Goal: Use online tool/utility

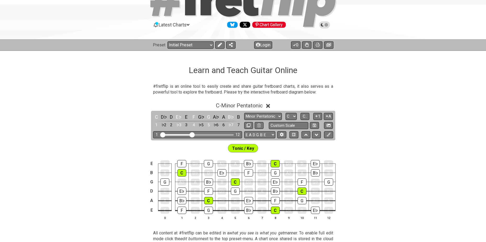
scroll to position [44, 0]
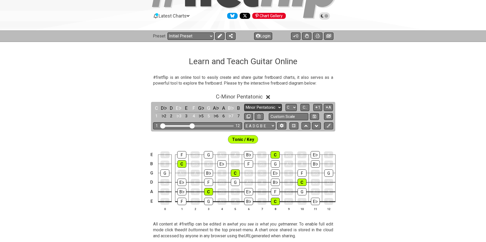
click at [273, 106] on select "Minor Pentatonic Click to edit Minor Pentatonic Major Pentatonic Minor Blues Ma…" at bounding box center [263, 107] width 38 height 7
select select "Minor / Aeolian"
click at [244, 104] on select "Minor Pentatonic Click to edit Minor Pentatonic Major Pentatonic Minor Blues Ma…" at bounding box center [263, 107] width 38 height 7
click at [295, 106] on select "A♭ A A♯ B♭ B C C♯ D♭ D D♯ E♭ E F F♯ G♭ G G♯" at bounding box center [290, 107] width 11 height 7
select select "Db"
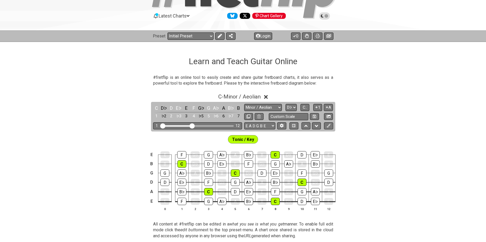
click at [285, 104] on select "A♭ A A♯ B♭ B C C♯ D♭ D D♯ E♭ E F F♯ G♭ G G♯" at bounding box center [290, 107] width 11 height 7
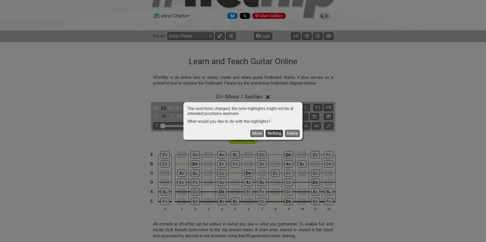
click at [273, 132] on button "Nothing" at bounding box center [273, 133] width 17 height 7
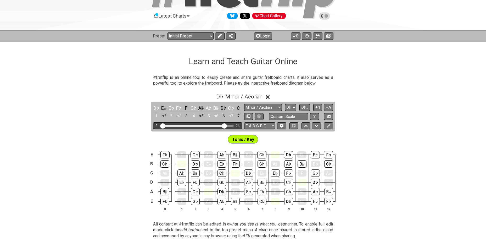
drag, startPoint x: 193, startPoint y: 124, endPoint x: 224, endPoint y: 127, distance: 31.3
click at [224, 125] on input "Visible fret range" at bounding box center [197, 125] width 74 height 0
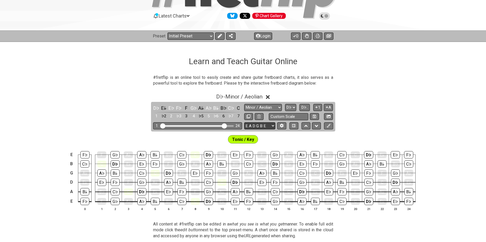
click at [265, 126] on select "E A D G B E E A D G B E E A D G B E B E A D F♯ B A D G C E A D A D G B E E♭ A♭ …" at bounding box center [259, 125] width 31 height 7
select select "A D G C F A D"
click at [244, 122] on select "E A D G B E E A D G B E E A D G B E B E A D F♯ B A D G C E A D A D G B E E♭ A♭ …" at bounding box center [259, 125] width 31 height 7
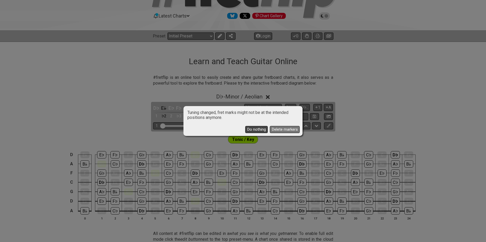
click at [260, 127] on button "Do nothing" at bounding box center [256, 129] width 22 height 7
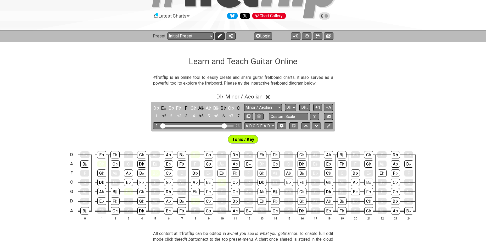
click at [219, 35] on icon at bounding box center [219, 36] width 4 height 4
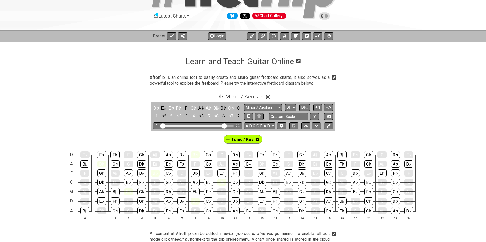
click at [256, 139] on icon at bounding box center [257, 139] width 4 height 4
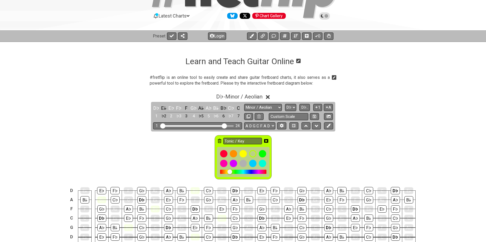
click at [220, 140] on icon at bounding box center [220, 141] width 4 height 4
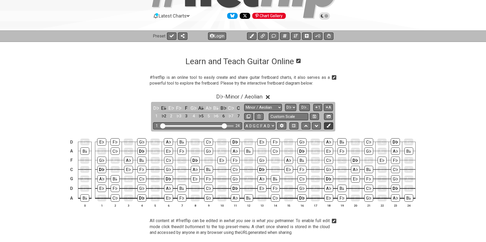
click at [328, 125] on icon at bounding box center [328, 125] width 4 height 4
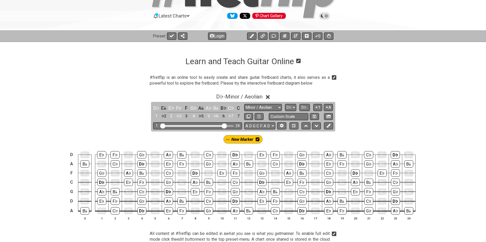
click at [258, 140] on icon at bounding box center [257, 139] width 4 height 4
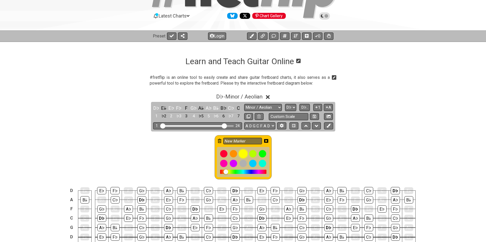
click at [244, 154] on div at bounding box center [242, 153] width 9 height 9
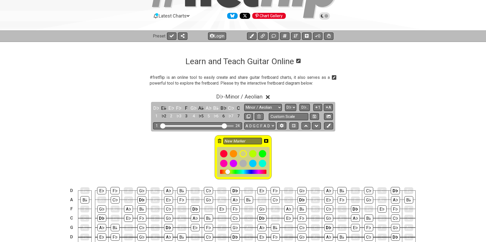
click at [267, 141] on icon at bounding box center [266, 141] width 4 height 4
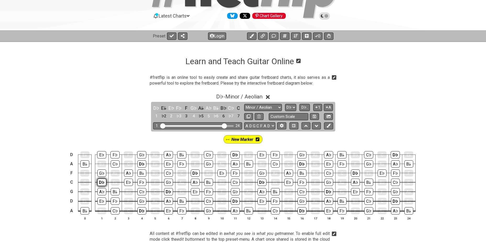
click at [100, 181] on div "D♭" at bounding box center [101, 181] width 9 height 7
click at [140, 164] on div "D♭" at bounding box center [141, 163] width 9 height 7
click at [139, 210] on div "D♭" at bounding box center [141, 210] width 9 height 7
click at [167, 190] on div "D♭" at bounding box center [168, 191] width 9 height 7
click at [192, 170] on div "D♭" at bounding box center [195, 172] width 9 height 7
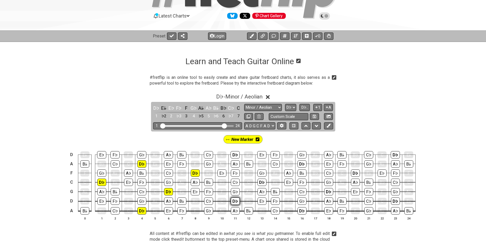
click at [235, 201] on div "D♭" at bounding box center [235, 200] width 9 height 7
click at [231, 153] on div "D♭" at bounding box center [234, 154] width 9 height 7
click at [262, 184] on div "D♭" at bounding box center [261, 181] width 9 height 7
click at [299, 208] on div "D♭" at bounding box center [301, 210] width 9 height 7
click at [298, 161] on div "D♭" at bounding box center [301, 163] width 9 height 7
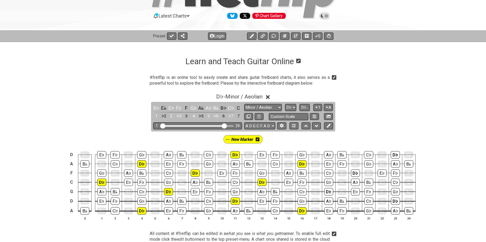
click at [329, 187] on td "D♭" at bounding box center [328, 186] width 13 height 9
click at [355, 173] on div "D♭" at bounding box center [355, 172] width 9 height 7
click at [393, 200] on div "D♭" at bounding box center [395, 200] width 9 height 7
click at [392, 154] on div "D♭" at bounding box center [394, 154] width 9 height 7
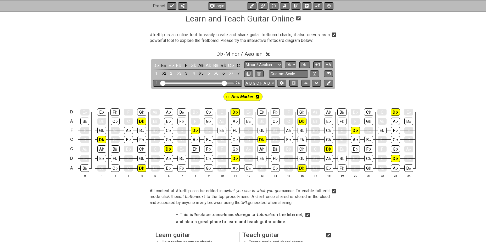
scroll to position [87, 0]
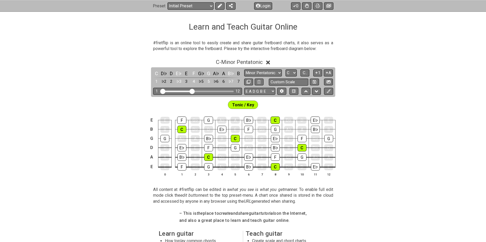
scroll to position [78, 0]
click at [267, 72] on select "Minor Pentatonic Click to edit Minor Pentatonic Major Pentatonic Minor Blues Ma…" at bounding box center [263, 72] width 38 height 7
select select "Minor / Aeolian"
click at [244, 69] on select "Minor Pentatonic Click to edit Minor Pentatonic Major Pentatonic Minor Blues Ma…" at bounding box center [263, 72] width 38 height 7
click at [259, 92] on select "E A D G B E E A D G B E E A D G B E B E A D F♯ B A D G C E A D A D G B E E♭ A♭ …" at bounding box center [259, 90] width 31 height 7
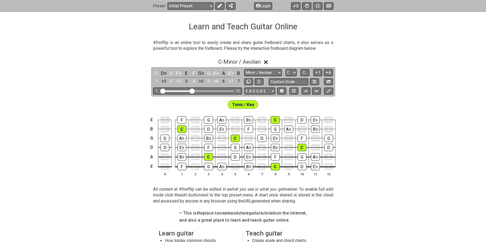
select select "A D G C F A D"
click at [244, 87] on select "E A D G B E E A D G B E E A D G B E B E A D F♯ B A D G C E A D A D G B E E♭ A♭ …" at bounding box center [259, 90] width 31 height 7
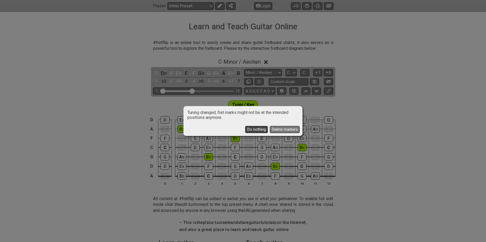
click at [254, 128] on button "Do nothing" at bounding box center [256, 129] width 22 height 7
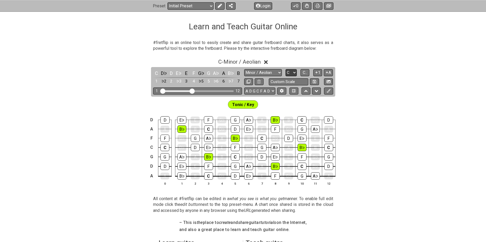
click at [294, 72] on select "A♭ A A♯ B♭ B C C♯ D♭ D D♯ E♭ E F F♯ G♭ G G♯" at bounding box center [290, 72] width 11 height 7
select select "Db"
click at [285, 69] on select "A♭ A A♯ B♭ B C C♯ D♭ D D♯ E♭ E F F♯ G♭ G G♯" at bounding box center [290, 72] width 11 height 7
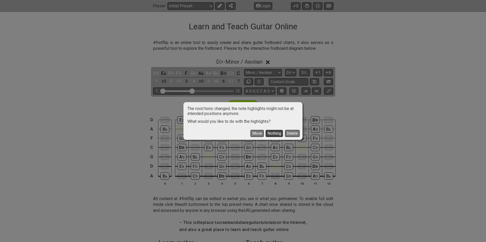
click at [270, 132] on button "Nothing" at bounding box center [273, 133] width 17 height 7
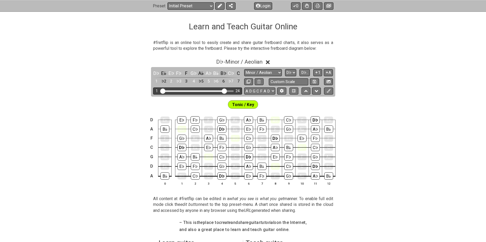
drag, startPoint x: 191, startPoint y: 92, endPoint x: 225, endPoint y: 94, distance: 33.8
click at [225, 90] on input "Visible fret range" at bounding box center [197, 90] width 74 height 0
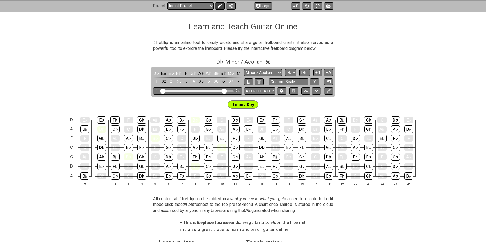
click at [219, 6] on icon at bounding box center [220, 6] width 4 height 4
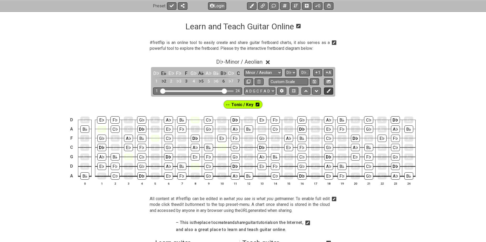
click at [327, 90] on icon at bounding box center [328, 91] width 4 height 4
click at [235, 103] on icon at bounding box center [237, 104] width 4 height 4
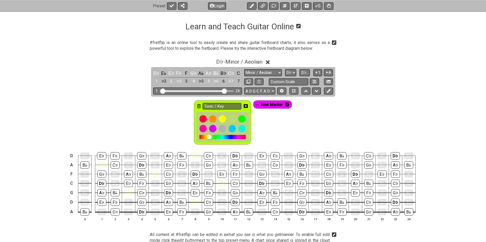
click at [199, 103] on icon at bounding box center [199, 106] width 4 height 8
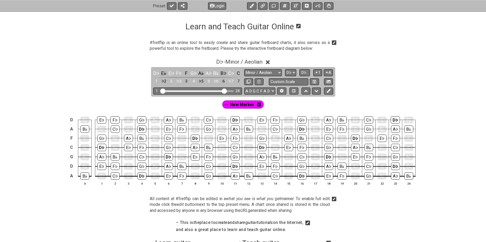
click at [258, 104] on icon at bounding box center [259, 104] width 4 height 4
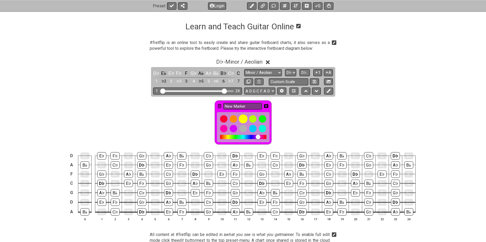
click at [243, 117] on div at bounding box center [242, 118] width 9 height 9
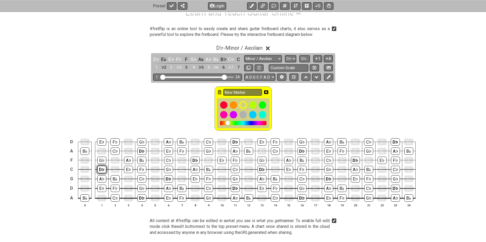
scroll to position [105, 0]
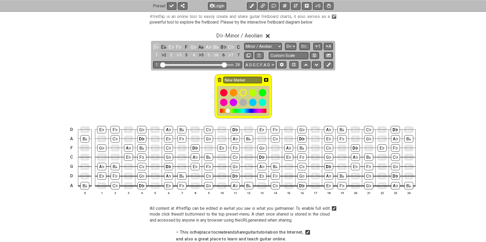
click at [102, 157] on div "D♭" at bounding box center [101, 156] width 9 height 7
click at [101, 154] on div "D♭" at bounding box center [101, 156] width 9 height 7
click at [219, 78] on icon at bounding box center [220, 80] width 4 height 4
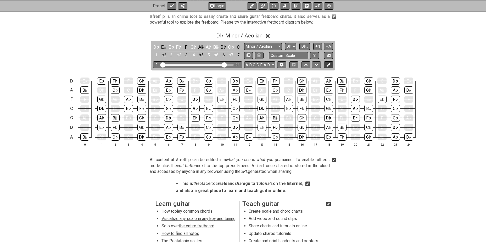
click at [330, 65] on icon at bounding box center [328, 64] width 4 height 4
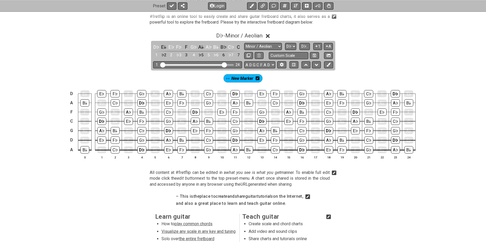
click at [258, 78] on icon at bounding box center [257, 78] width 4 height 4
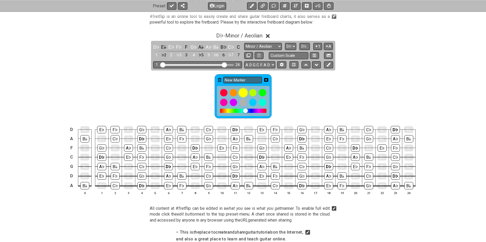
click at [244, 92] on div at bounding box center [242, 92] width 9 height 9
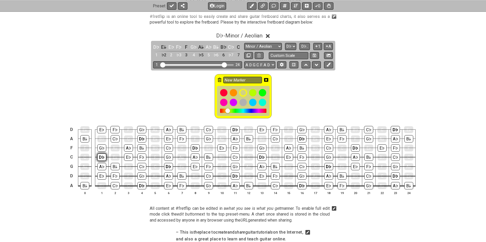
click at [100, 156] on div "D♭" at bounding box center [101, 156] width 9 height 7
click at [141, 138] on div "D♭" at bounding box center [141, 138] width 9 height 7
click at [142, 186] on div "D♭" at bounding box center [141, 185] width 9 height 7
click at [166, 162] on td "D♭" at bounding box center [168, 161] width 13 height 9
click at [170, 164] on div "D♭" at bounding box center [168, 166] width 9 height 7
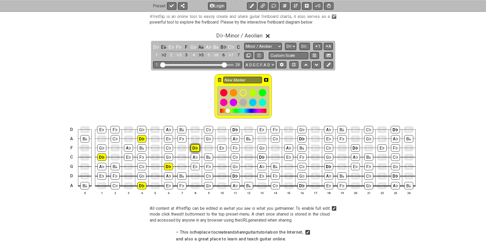
click at [193, 147] on div "D♭" at bounding box center [195, 147] width 9 height 7
click at [234, 174] on div "D♭" at bounding box center [235, 175] width 9 height 7
click at [232, 128] on div "D♭" at bounding box center [234, 129] width 9 height 7
click at [260, 157] on div "D♭" at bounding box center [261, 156] width 9 height 7
click at [302, 186] on div "D♭" at bounding box center [301, 185] width 9 height 7
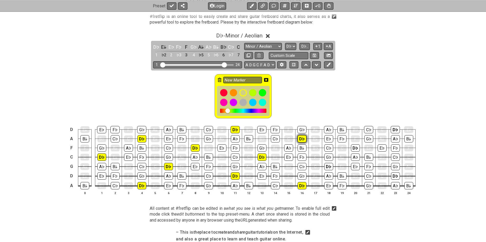
click at [300, 138] on div "D♭" at bounding box center [301, 138] width 9 height 7
click at [329, 166] on div "D♭" at bounding box center [328, 166] width 9 height 7
click at [353, 148] on div "D♭" at bounding box center [355, 147] width 9 height 7
click at [395, 176] on div "D♭" at bounding box center [395, 175] width 9 height 7
click at [395, 127] on div "D♭" at bounding box center [394, 129] width 9 height 7
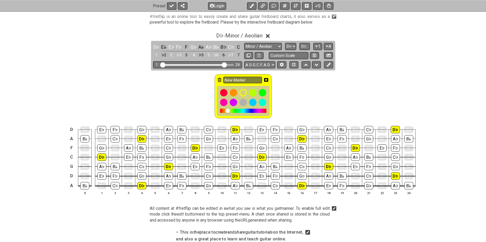
click at [265, 80] on icon at bounding box center [266, 80] width 4 height 4
